Goal: Navigation & Orientation: Find specific page/section

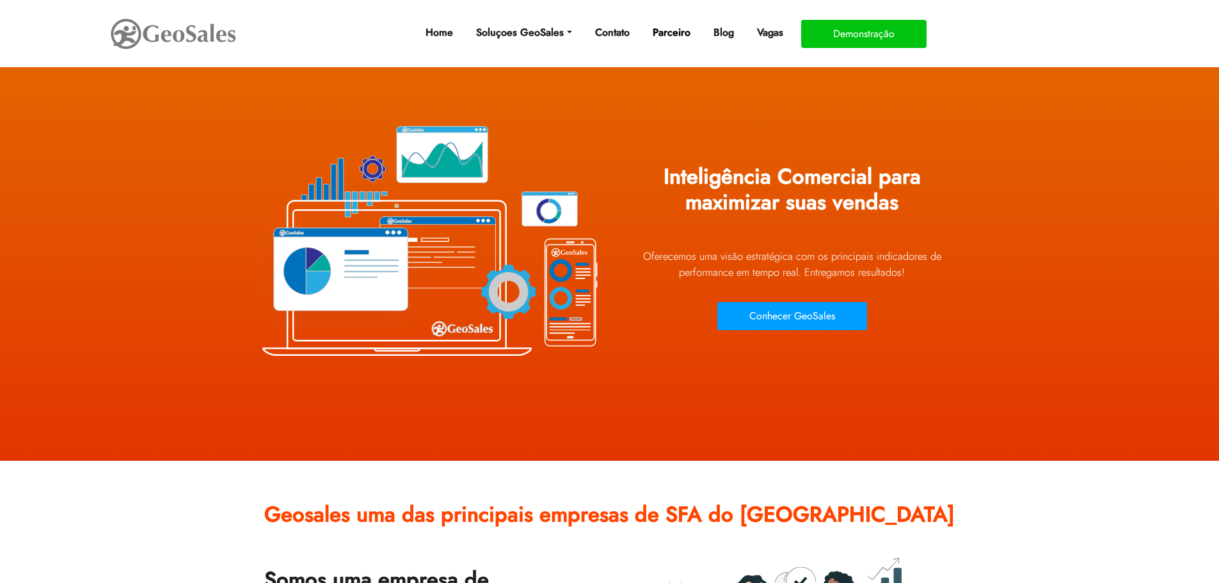
click at [666, 27] on link "Parceiro" at bounding box center [671, 33] width 48 height 26
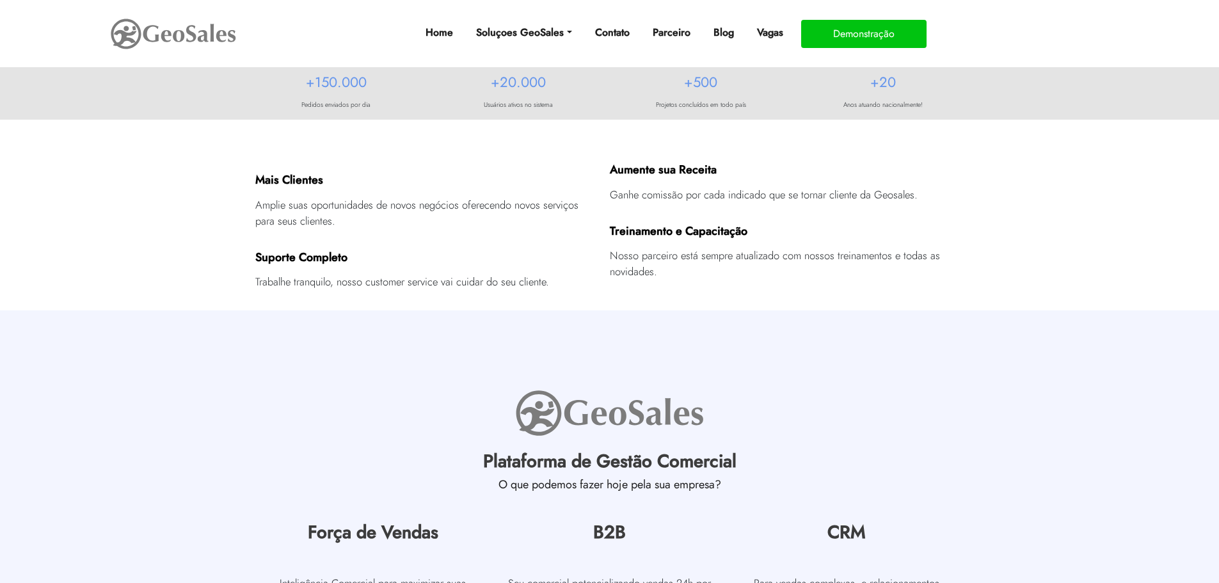
scroll to position [320, 0]
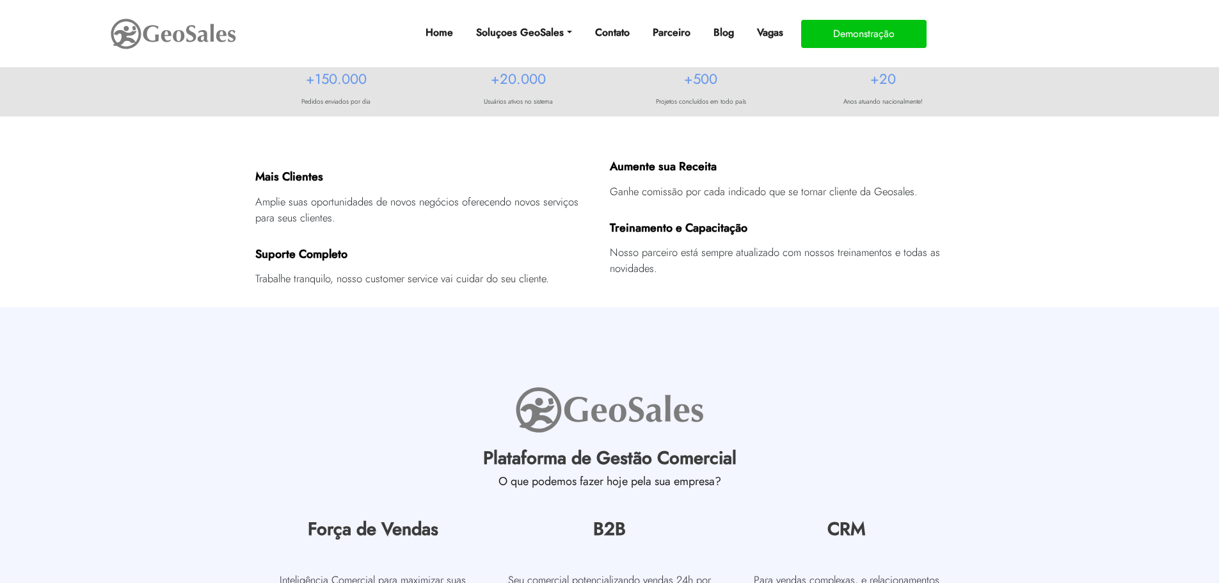
click at [714, 63] on nav "Home Soluçoes GeoSales Força de Vendas GeoSales intelligence GeoSales B2B GeoSa…" at bounding box center [609, 33] width 1219 height 67
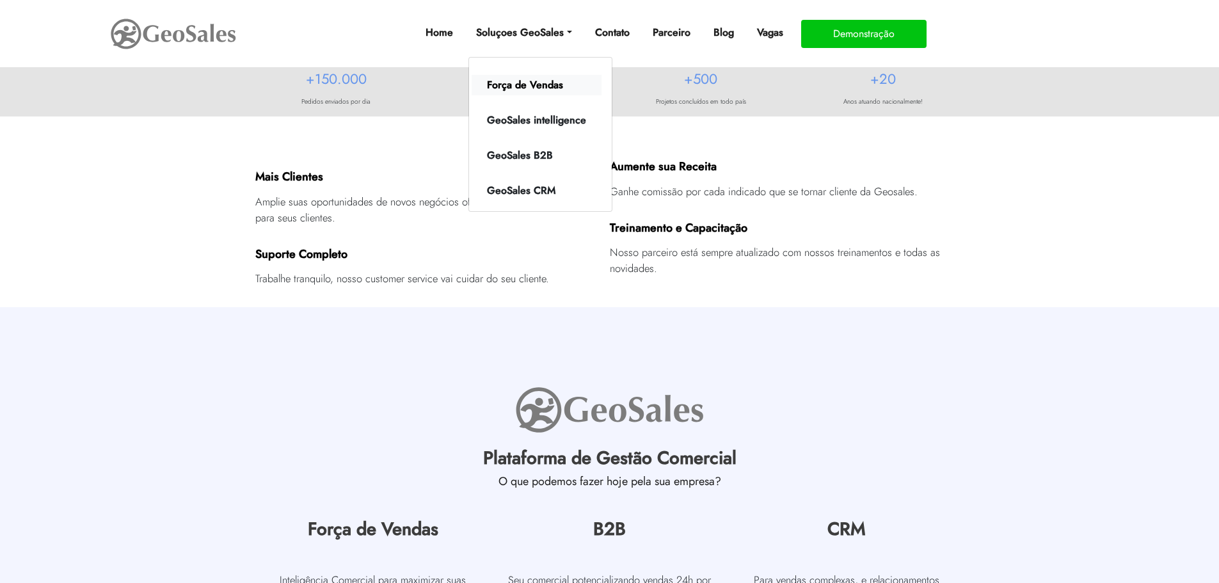
click at [521, 79] on link "Força de Vendas" at bounding box center [536, 85] width 130 height 20
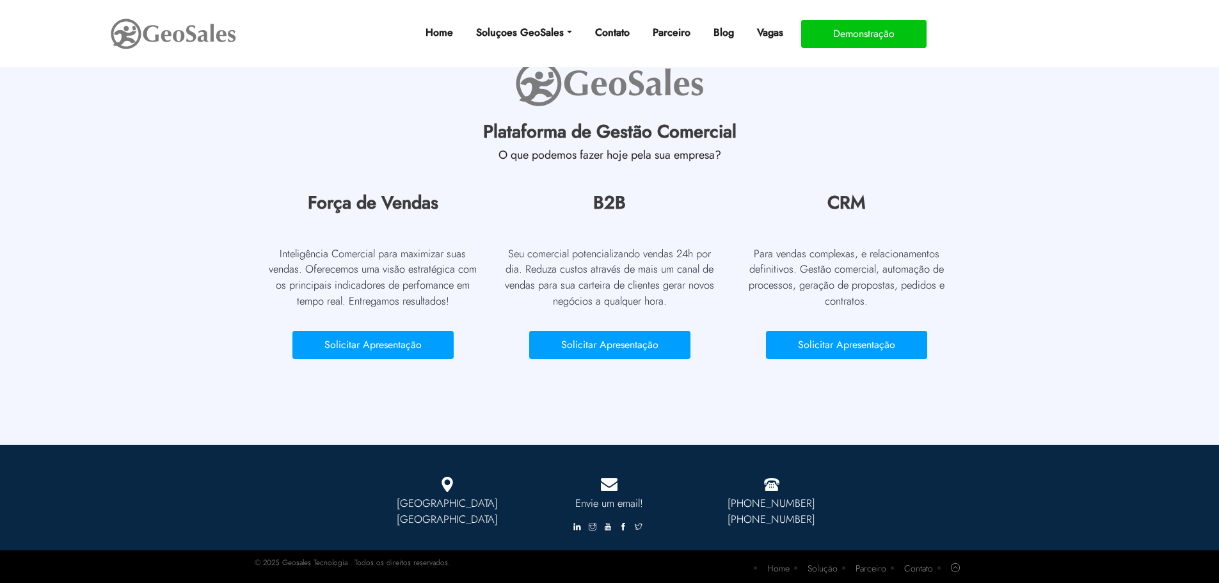
scroll to position [3970, 0]
